Goal: Information Seeking & Learning: Learn about a topic

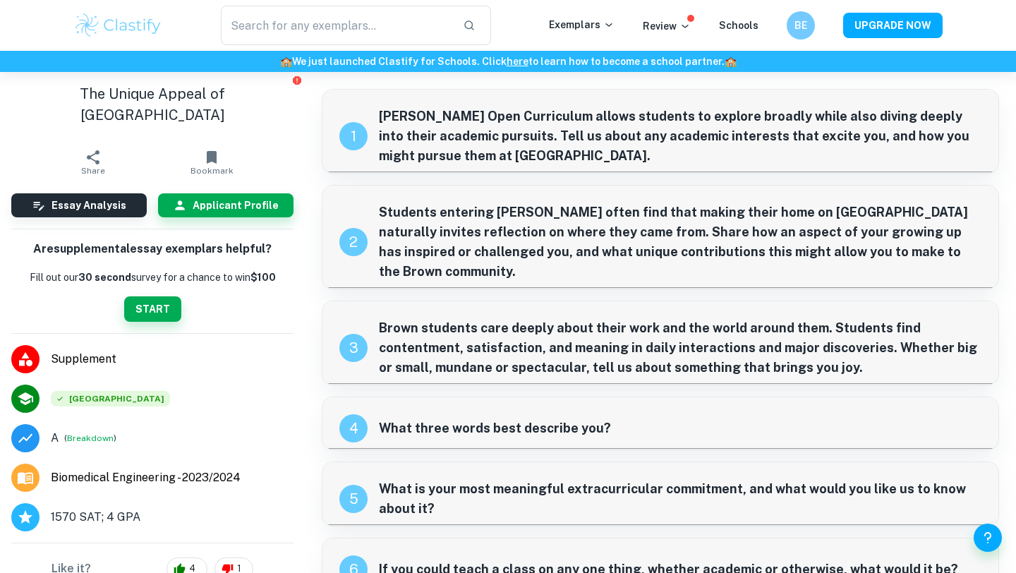
scroll to position [100, 0]
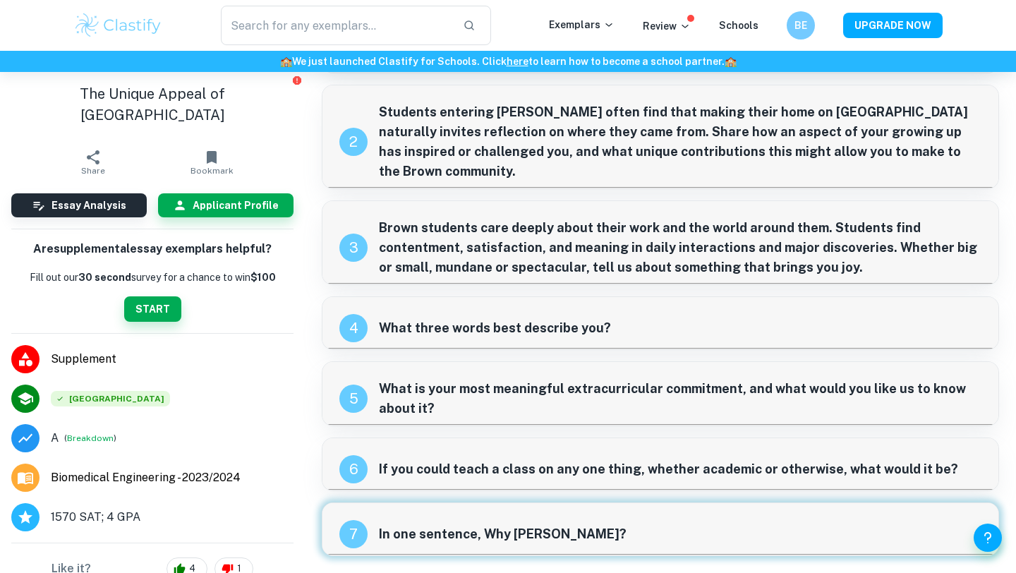
click at [431, 543] on div "7 In one sentence, Why Brown?" at bounding box center [660, 528] width 676 height 51
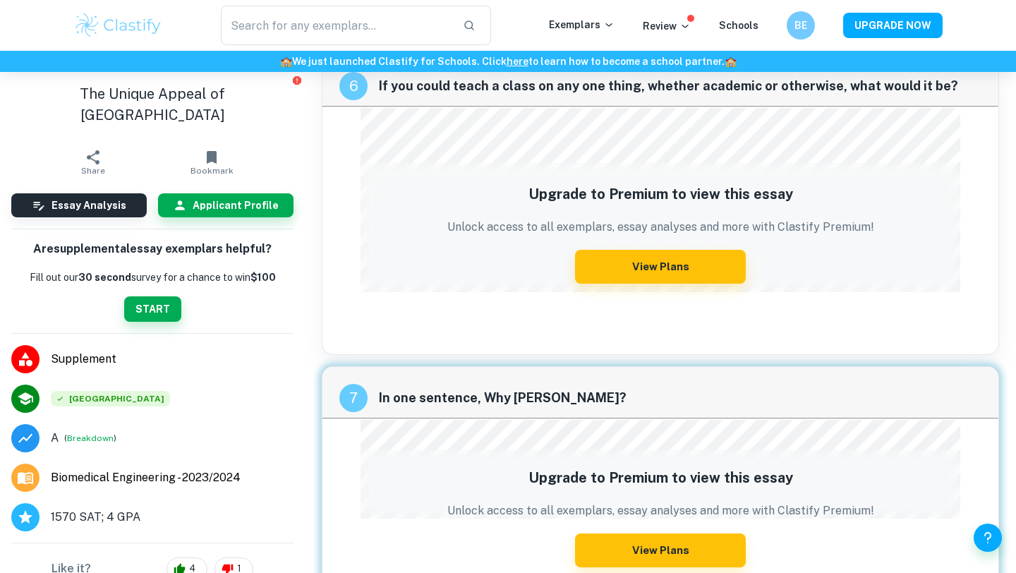
scroll to position [2603, 0]
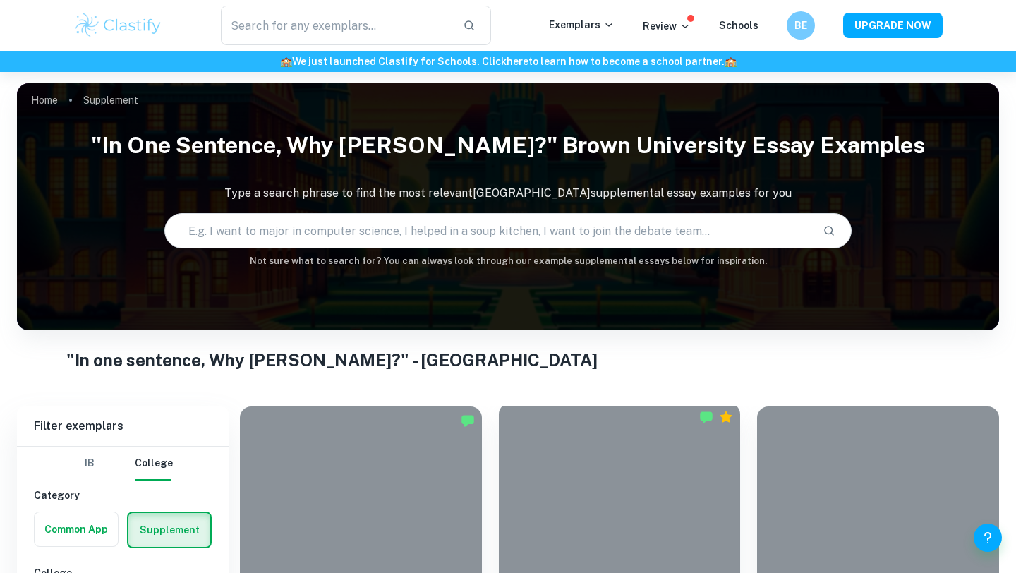
scroll to position [294, 0]
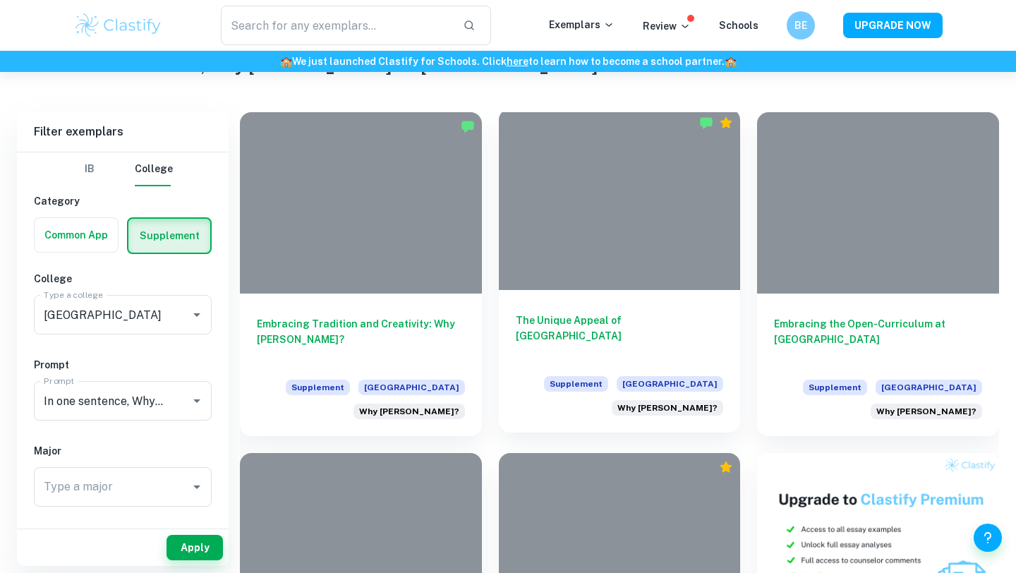
click at [581, 317] on h6 "The Unique Appeal of [GEOGRAPHIC_DATA]" at bounding box center [620, 335] width 208 height 47
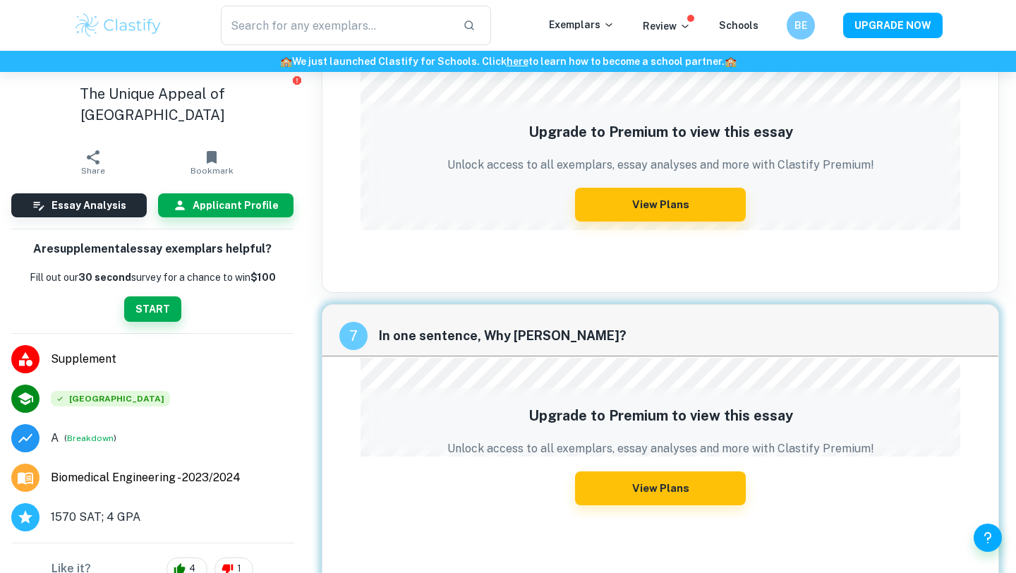
scroll to position [2555, 0]
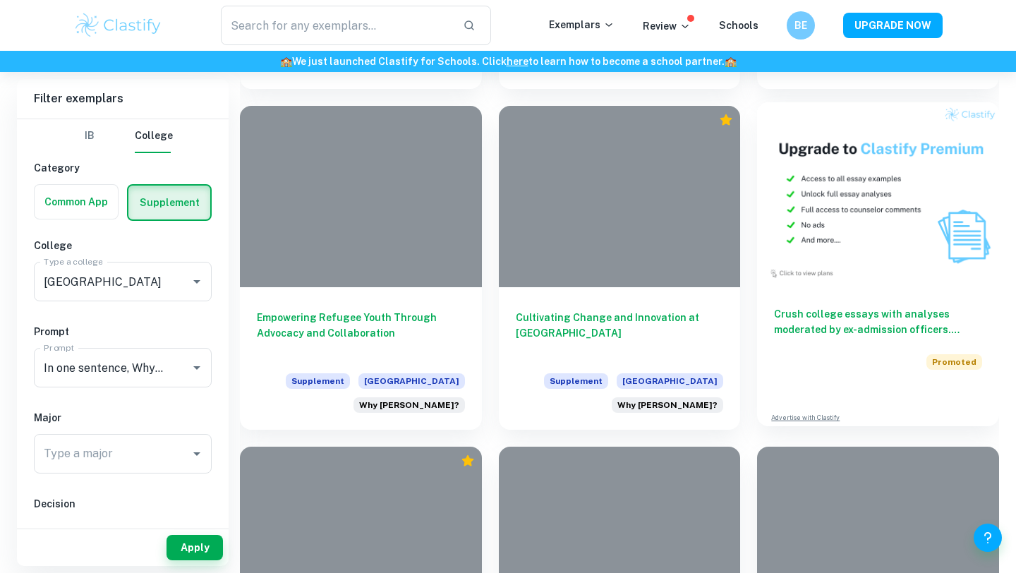
scroll to position [902, 0]
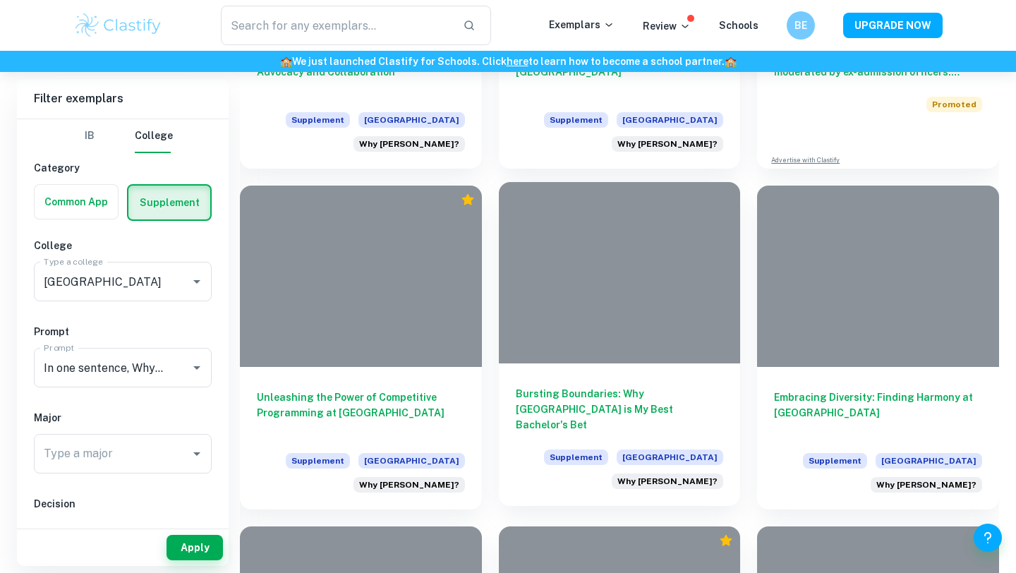
click at [629, 395] on h6 "Bursting Boundaries: Why [GEOGRAPHIC_DATA] is My Best Bachelor's Bet" at bounding box center [620, 409] width 208 height 47
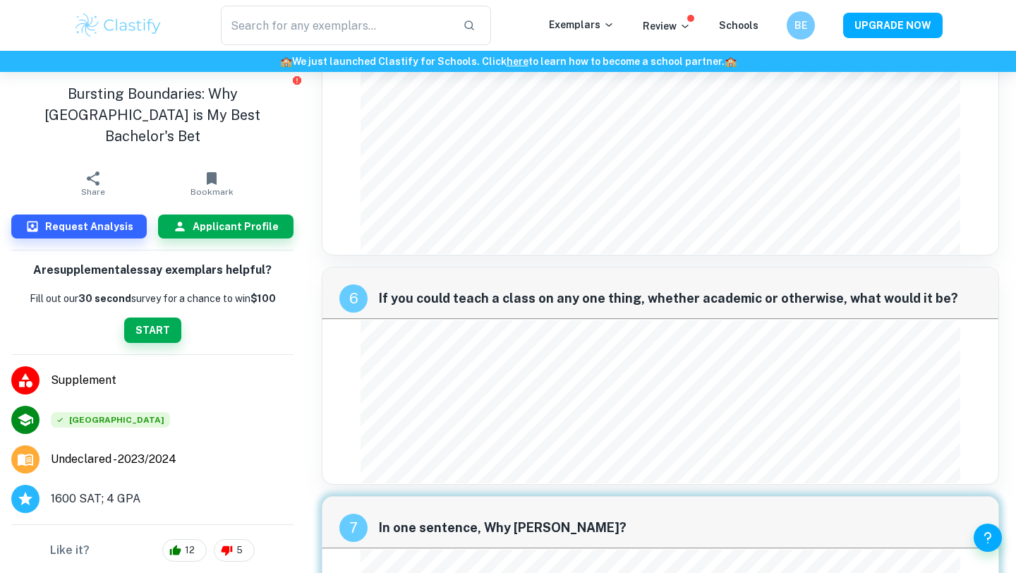
scroll to position [2472, 0]
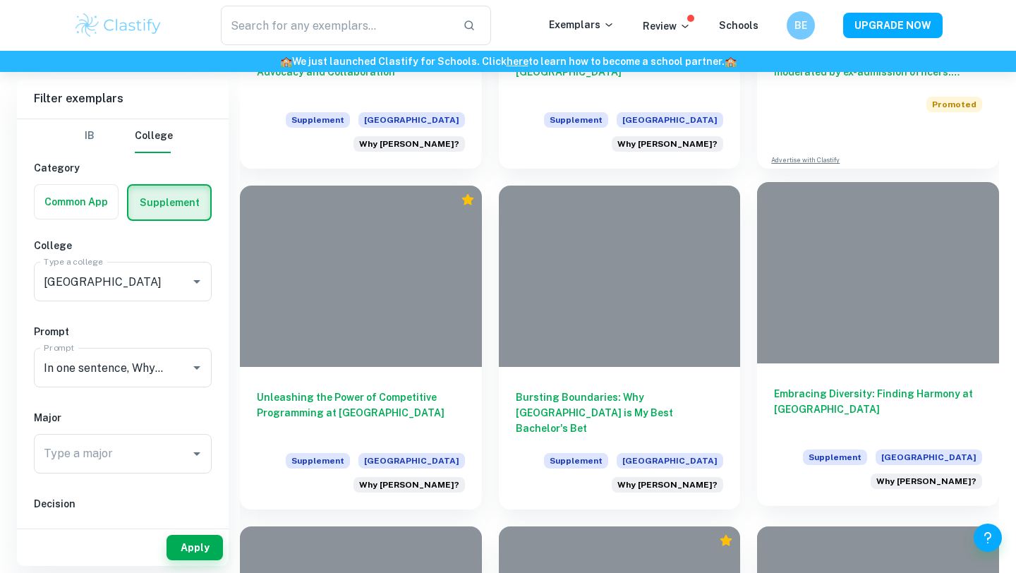
scroll to position [1149, 0]
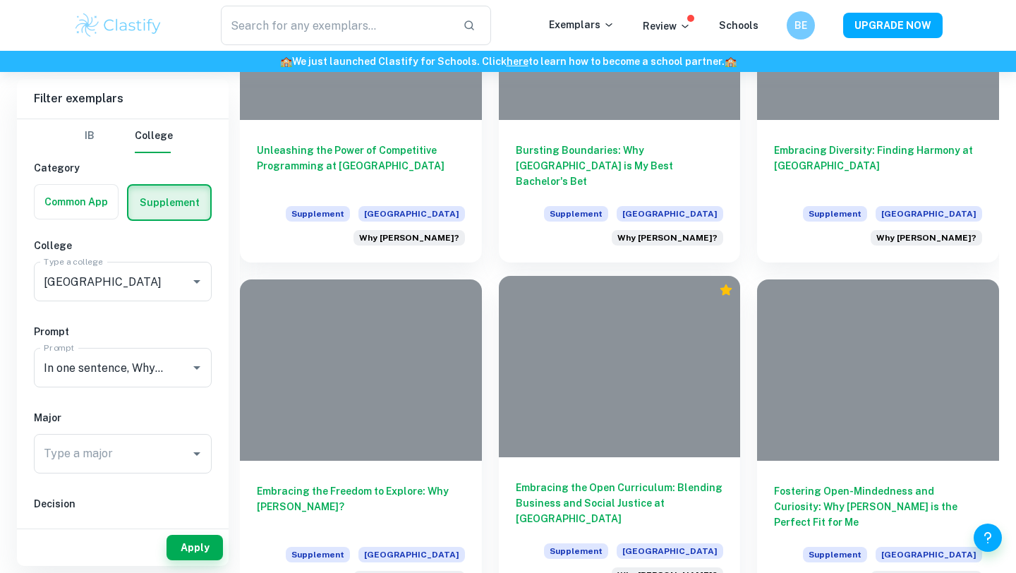
click at [610, 504] on h6 "Embracing the Open Curriculum: Blending Business and Social Justice at [GEOGRAP…" at bounding box center [620, 503] width 208 height 47
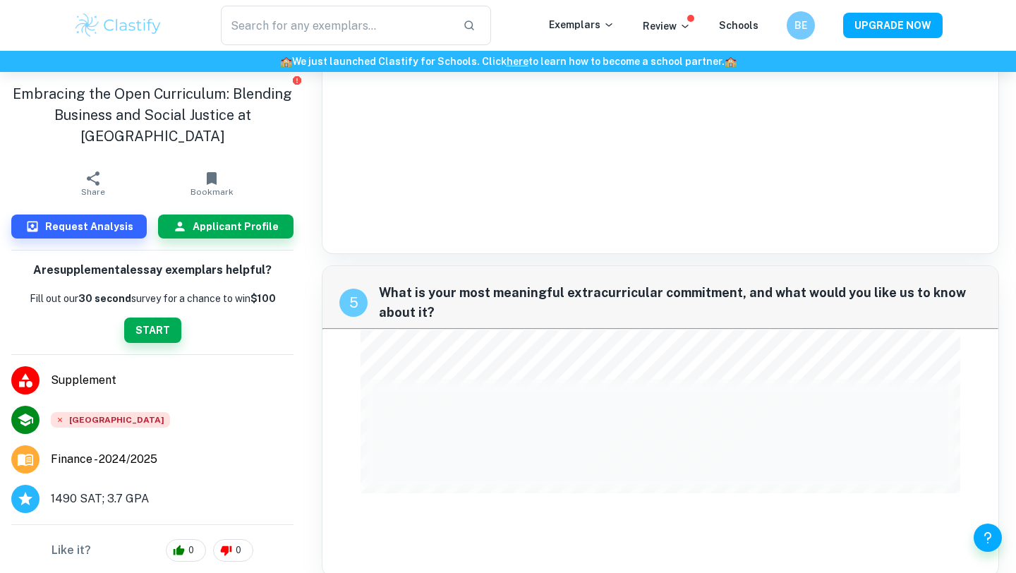
scroll to position [2326, 0]
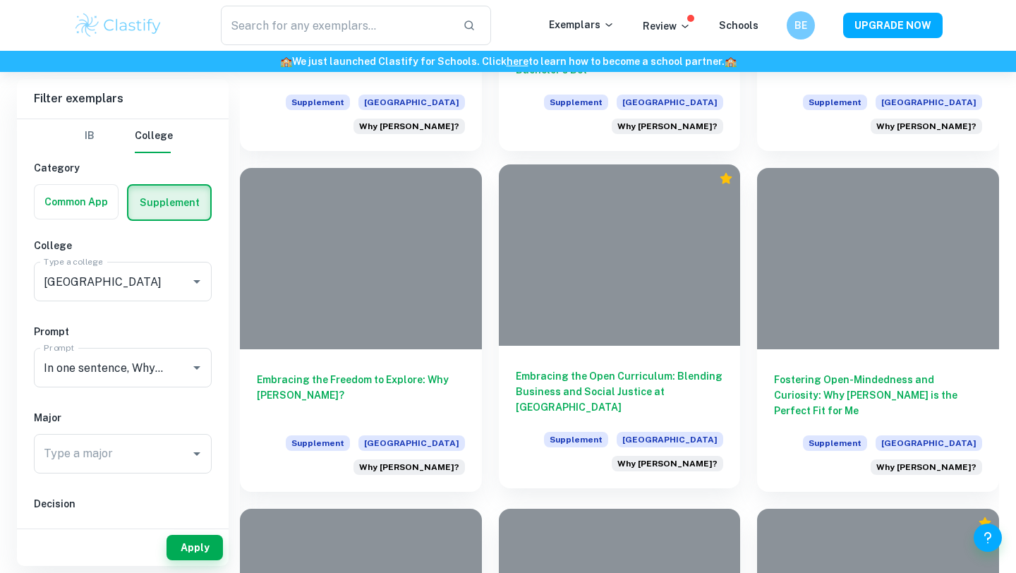
scroll to position [1340, 0]
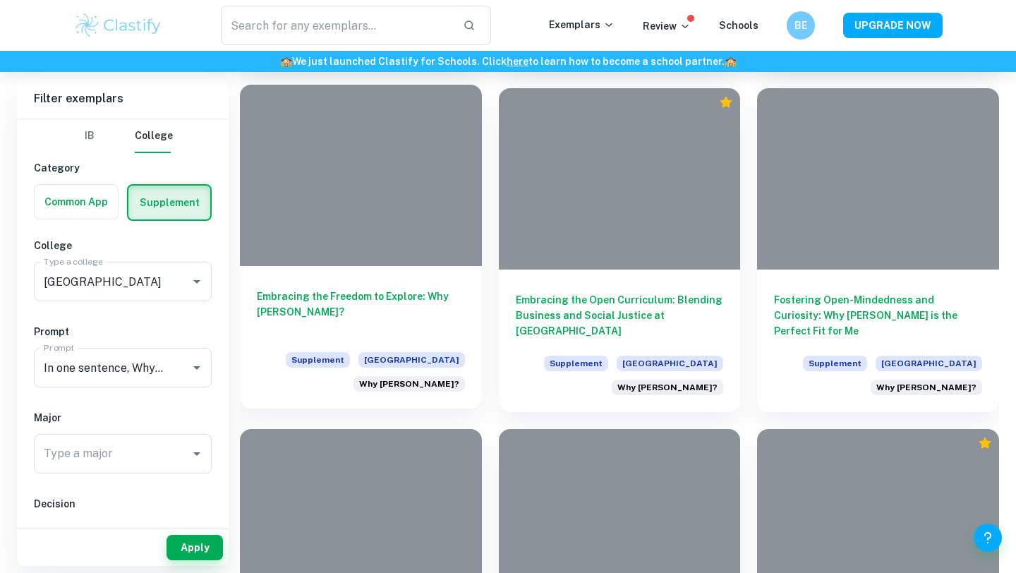
click at [375, 306] on h6 "Embracing the Freedom to Explore: Why [PERSON_NAME]?" at bounding box center [361, 312] width 208 height 47
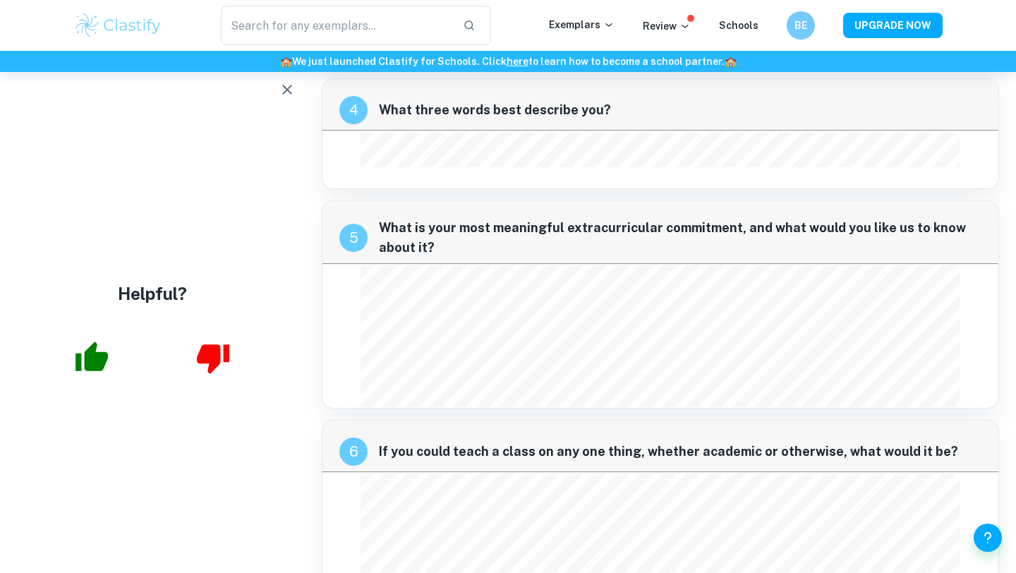
scroll to position [1789, 0]
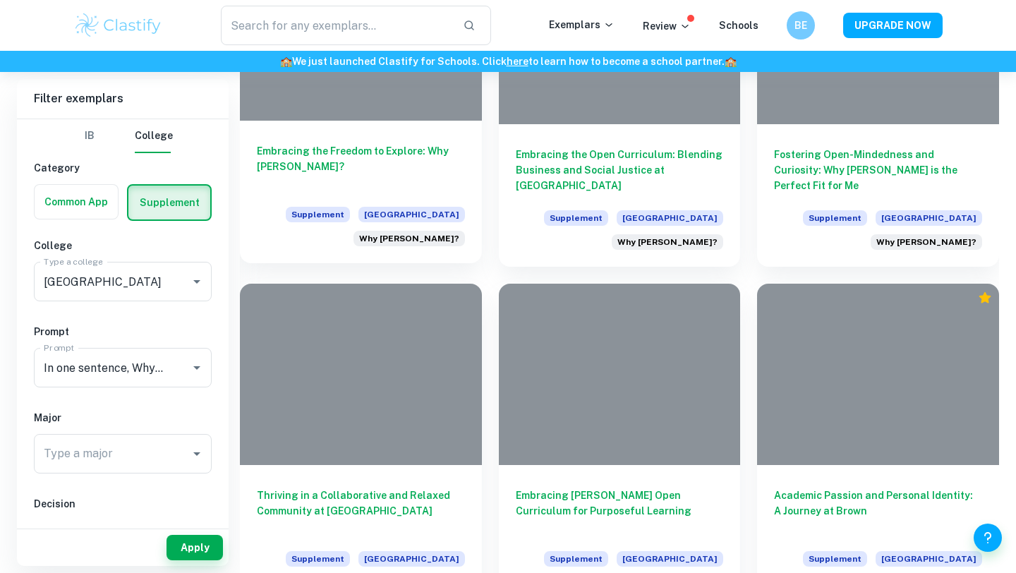
scroll to position [1593, 0]
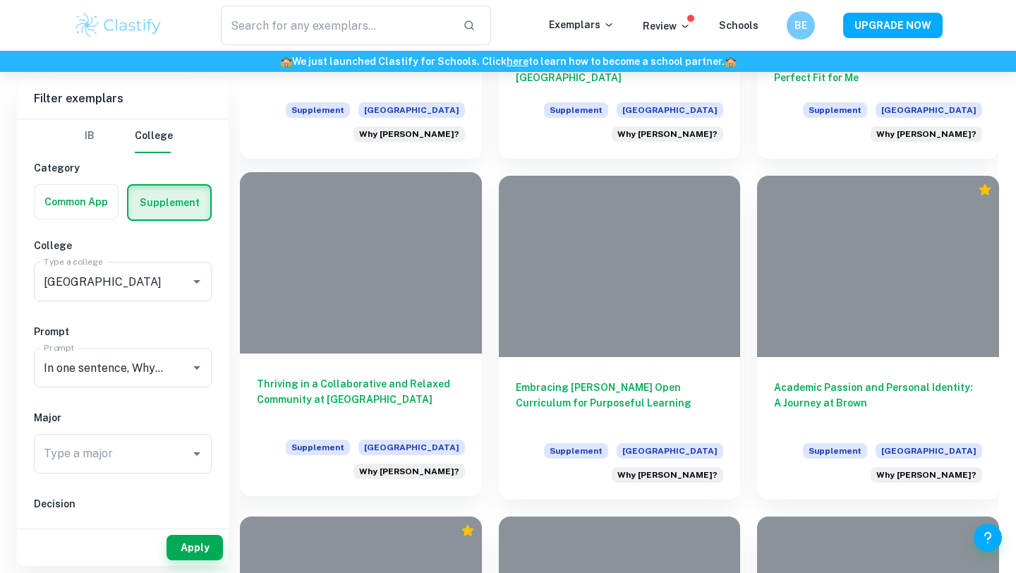
click at [360, 359] on div "Thriving in a Collaborative and Relaxed Community at Brown Supplement [GEOGRAPH…" at bounding box center [361, 424] width 242 height 142
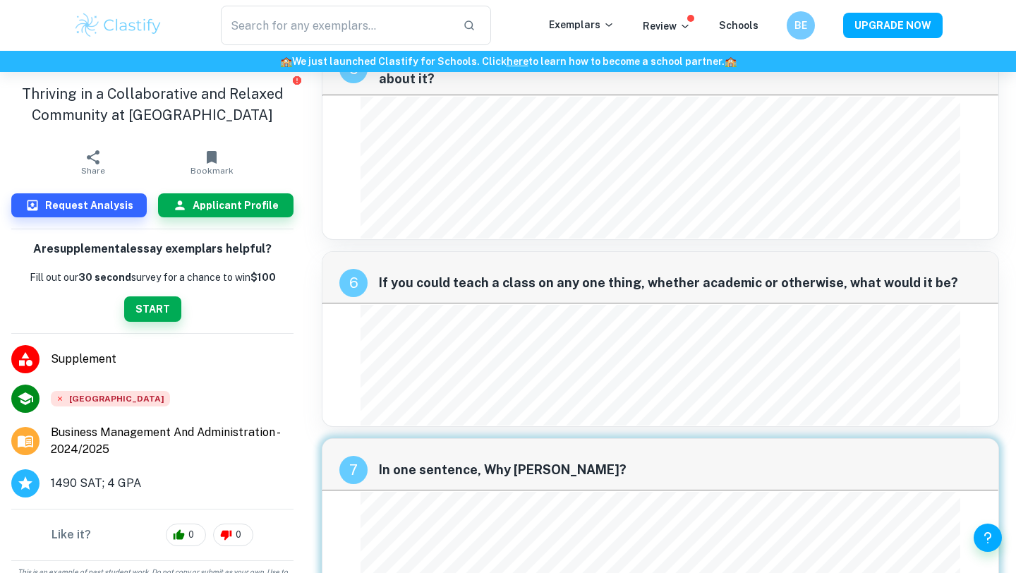
scroll to position [1938, 0]
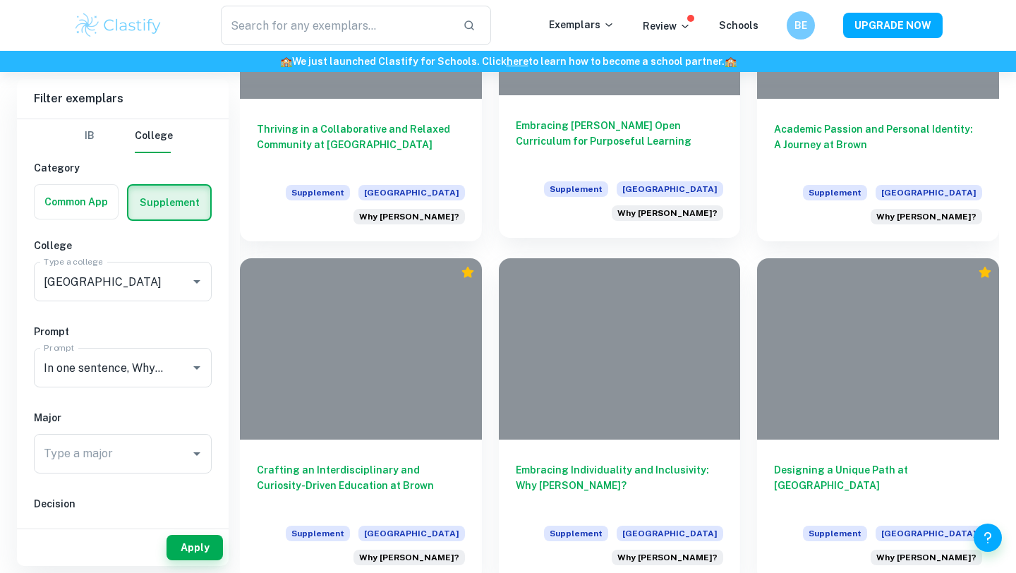
scroll to position [1880, 0]
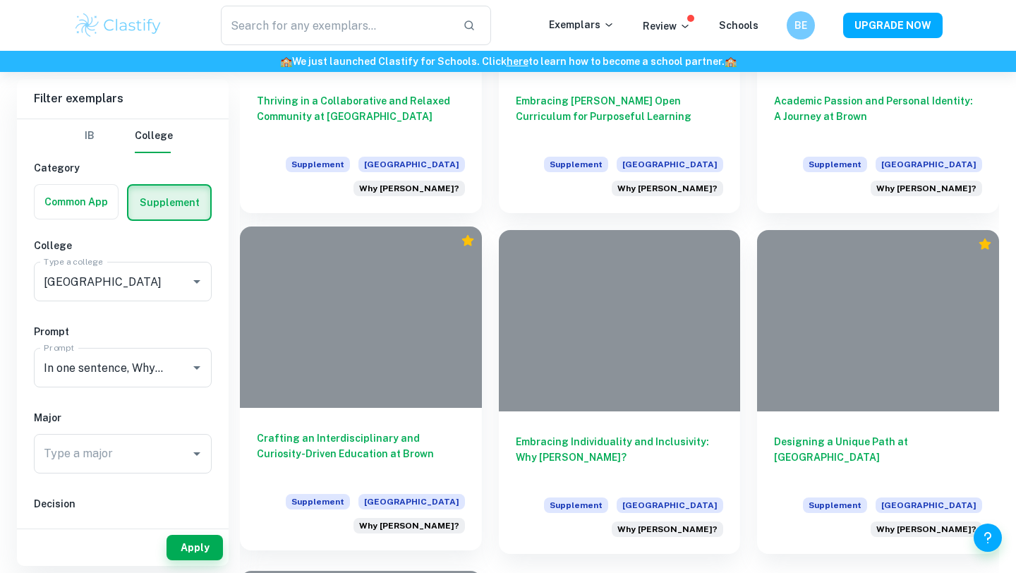
click at [407, 429] on div "Crafting an Interdisciplinary and Curiosity-Driven Education at Brown Supplemen…" at bounding box center [361, 479] width 242 height 142
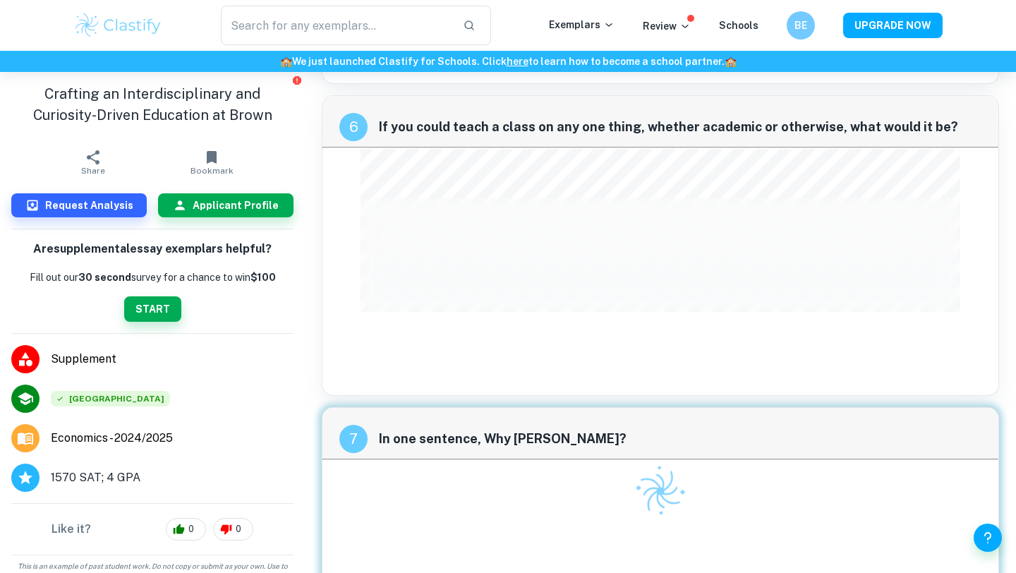
scroll to position [2262, 0]
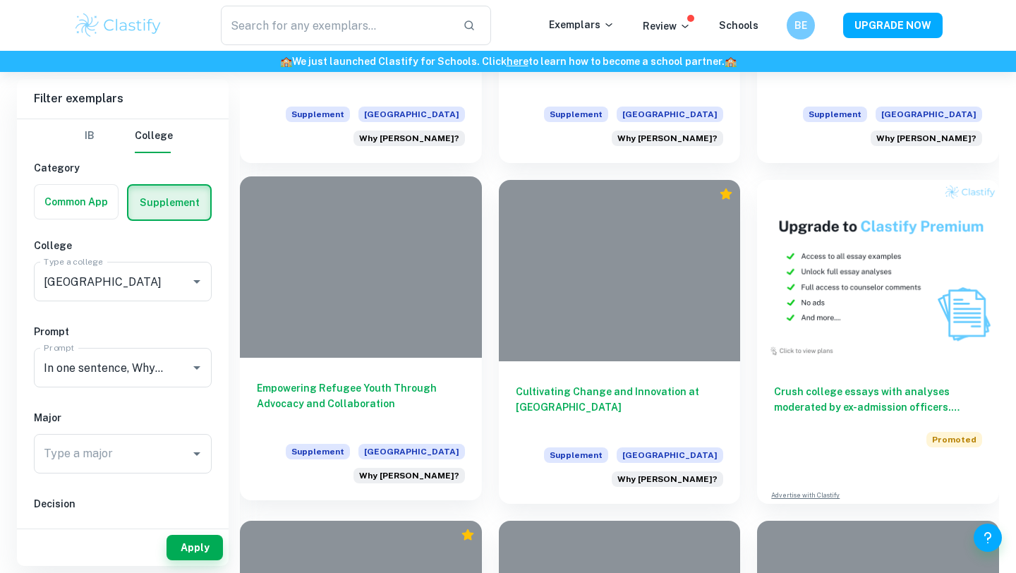
scroll to position [537, 0]
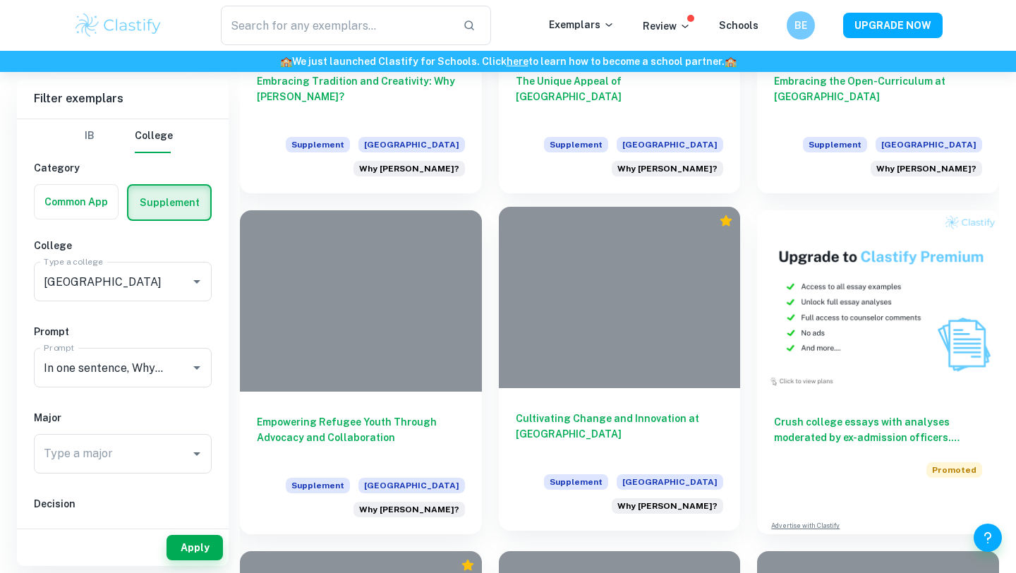
click at [672, 293] on div at bounding box center [620, 297] width 242 height 181
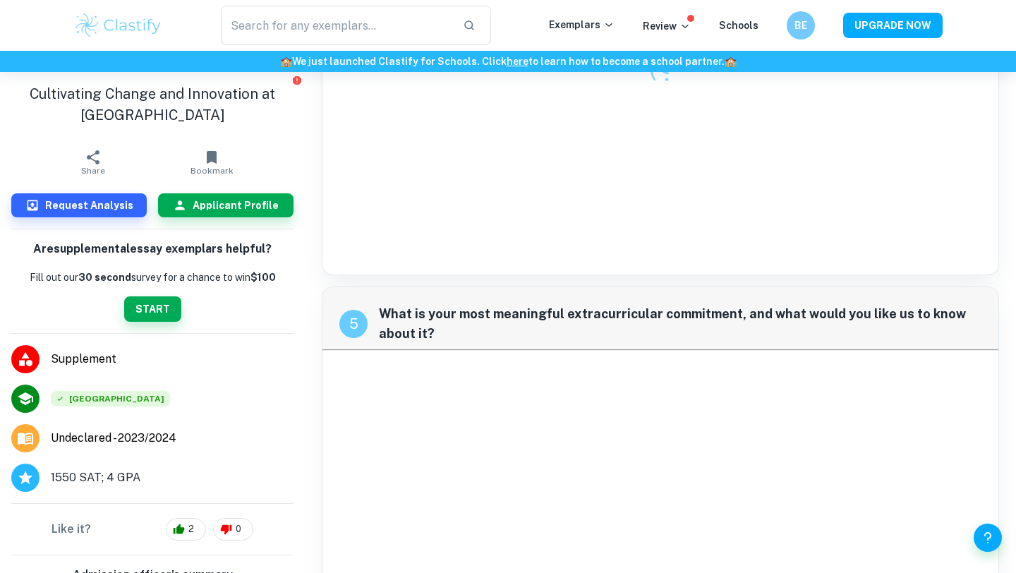
scroll to position [2305, 0]
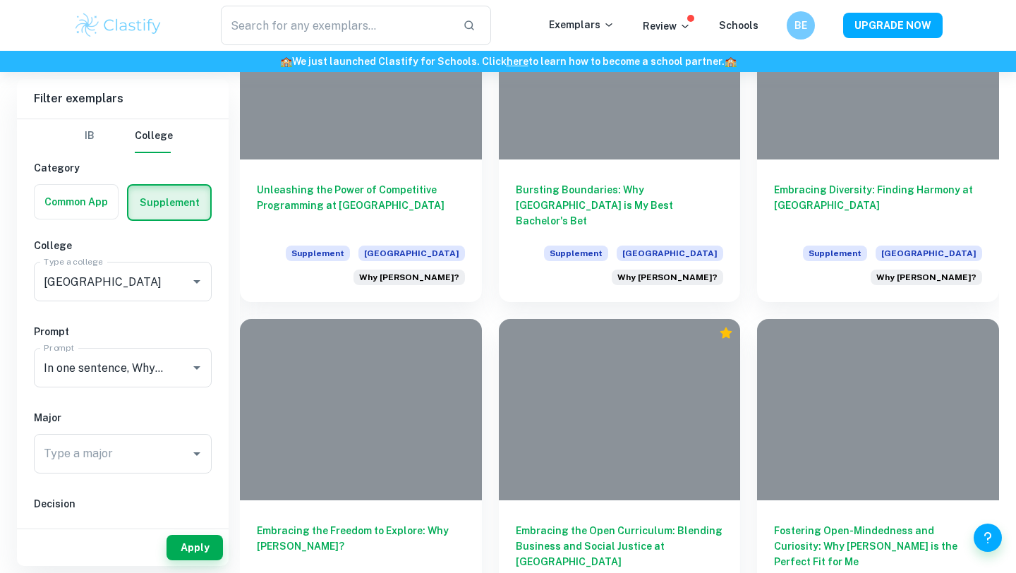
scroll to position [1111, 0]
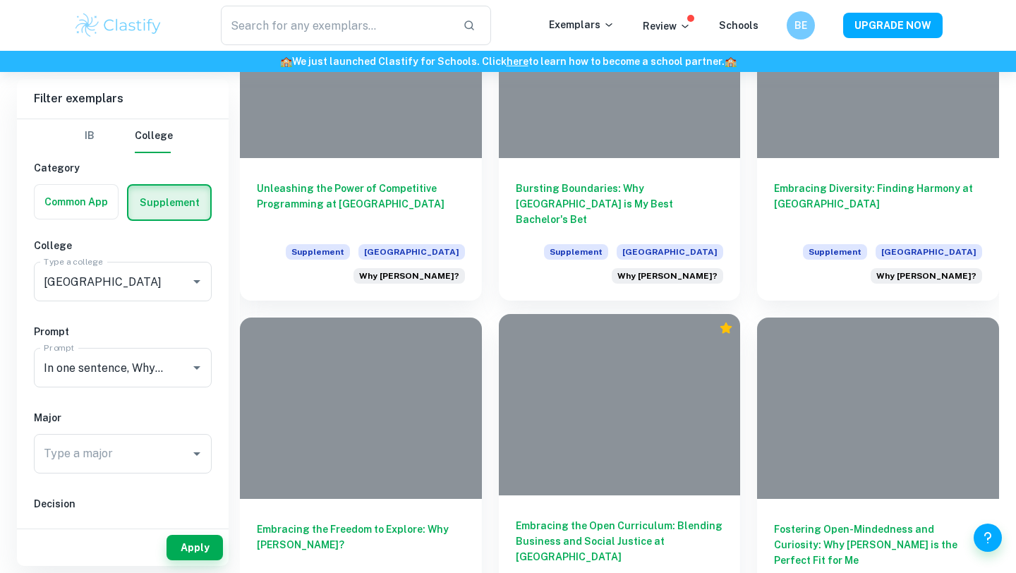
click at [621, 397] on div at bounding box center [620, 404] width 242 height 181
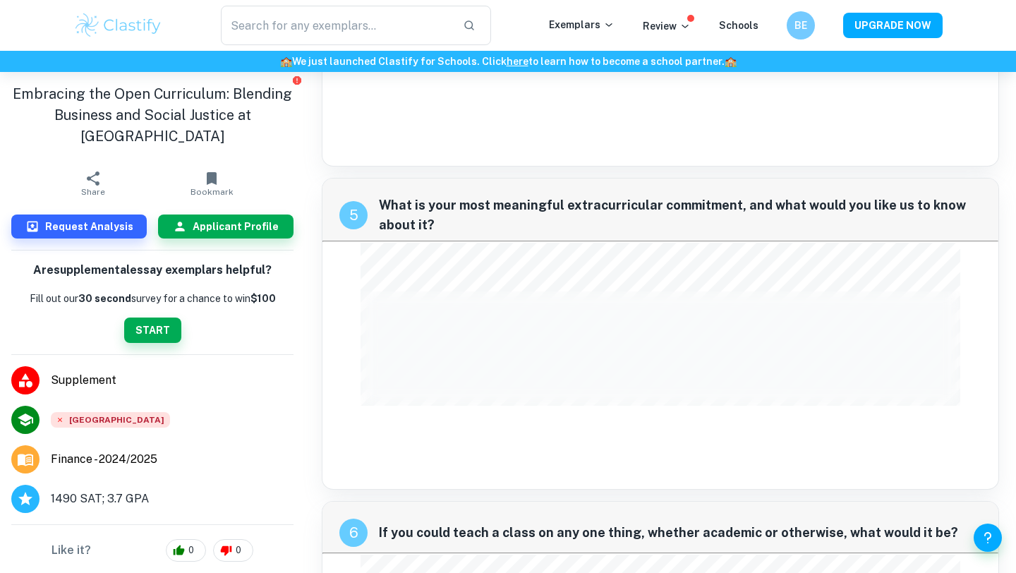
scroll to position [2326, 0]
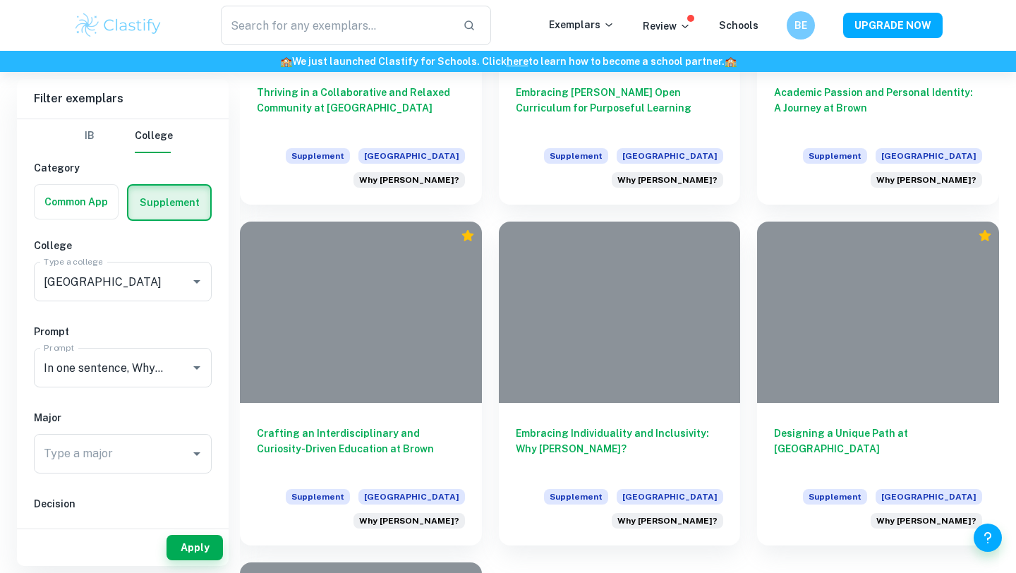
scroll to position [2157, 0]
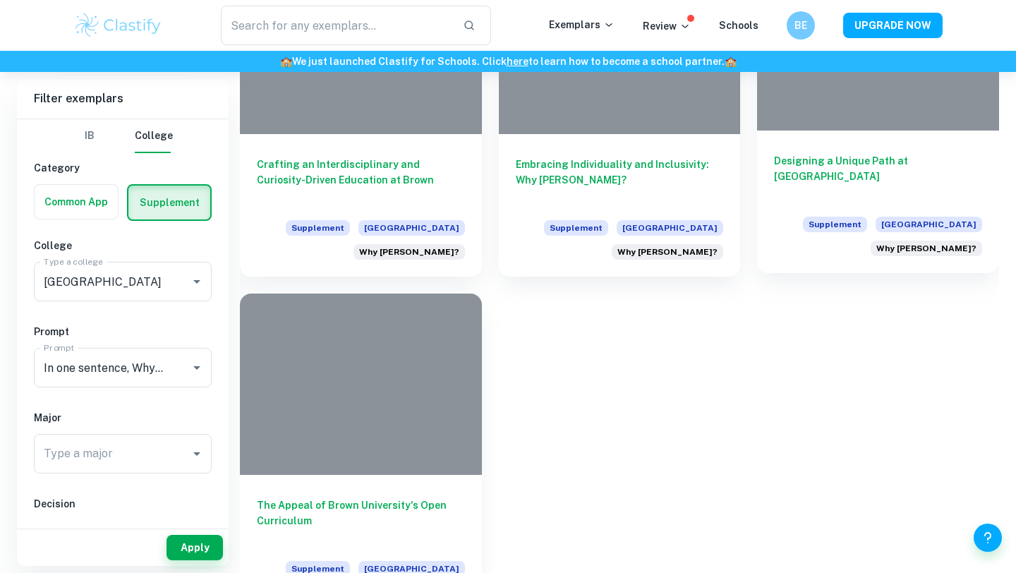
click at [963, 142] on div "Designing a Unique Path at Brown Supplement [GEOGRAPHIC_DATA] Why Brown?" at bounding box center [878, 201] width 242 height 142
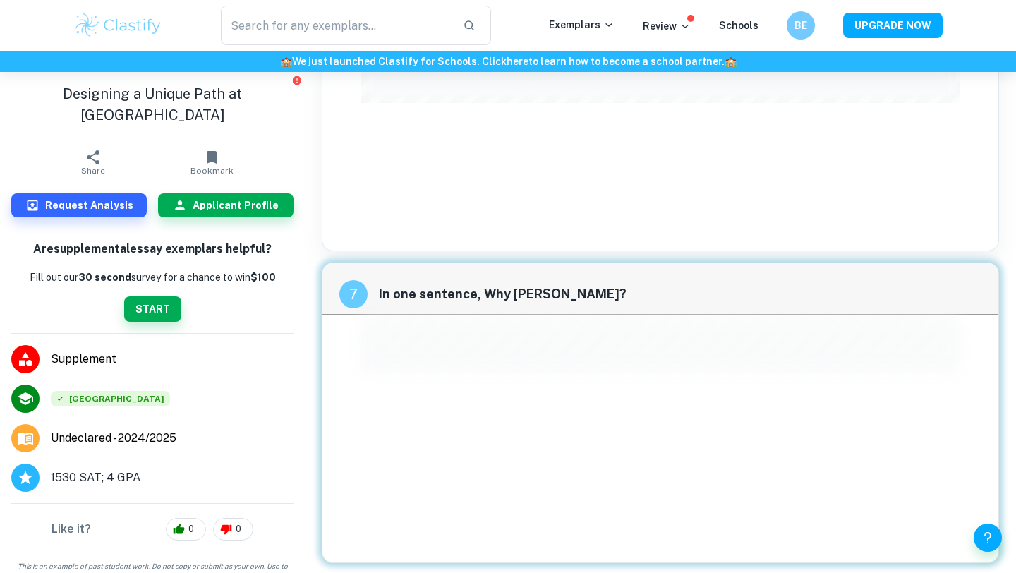
scroll to position [1831, 0]
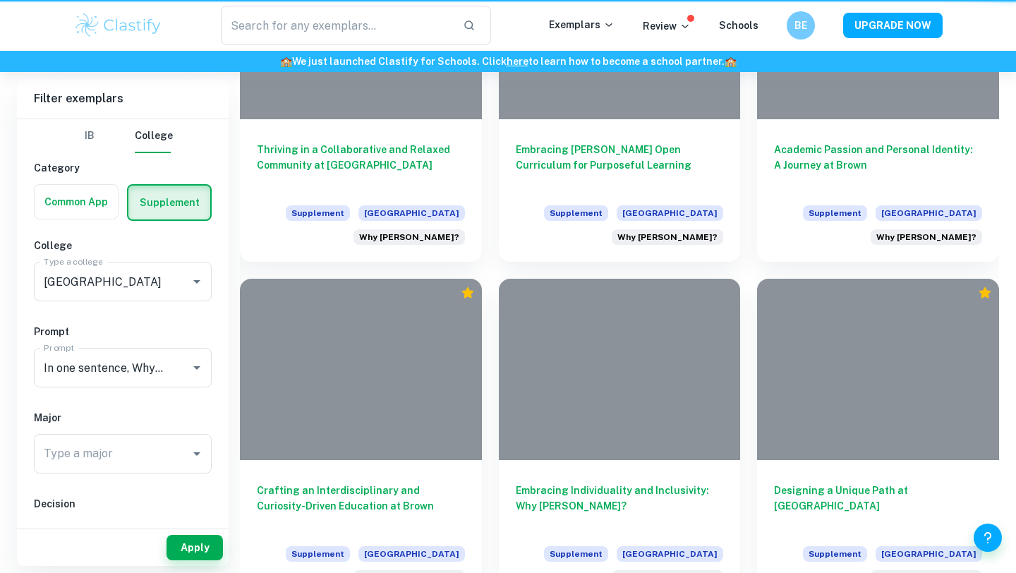
scroll to position [2157, 0]
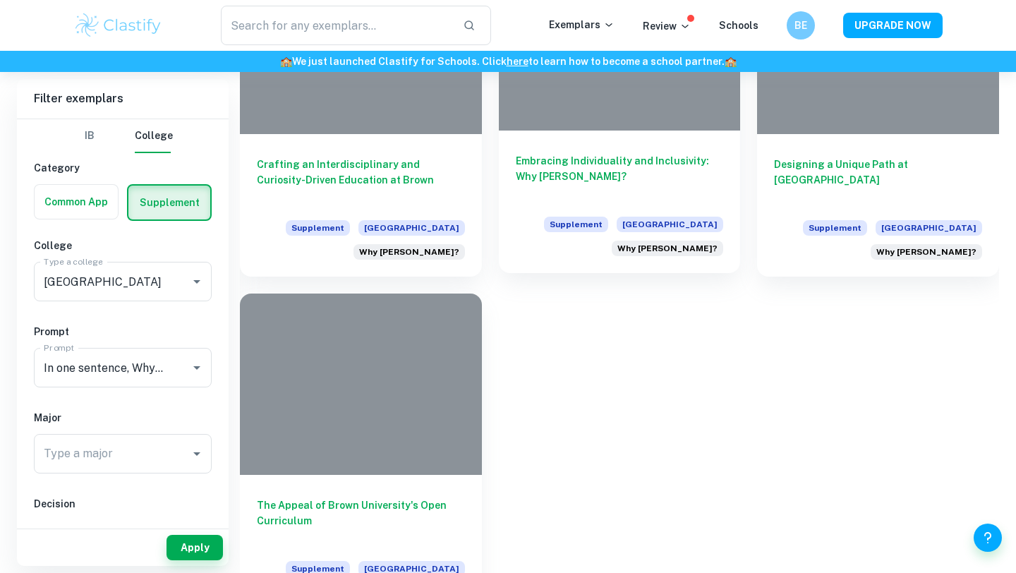
click at [683, 233] on div "Supplement Brown University Why Brown?" at bounding box center [620, 237] width 208 height 40
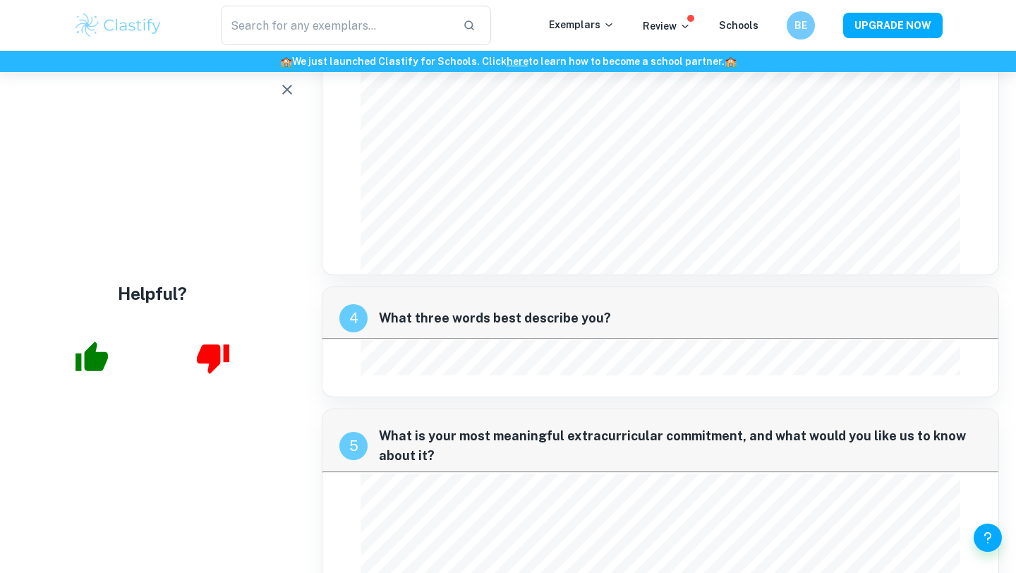
scroll to position [1626, 0]
